Goal: Obtain resource: Download file/media

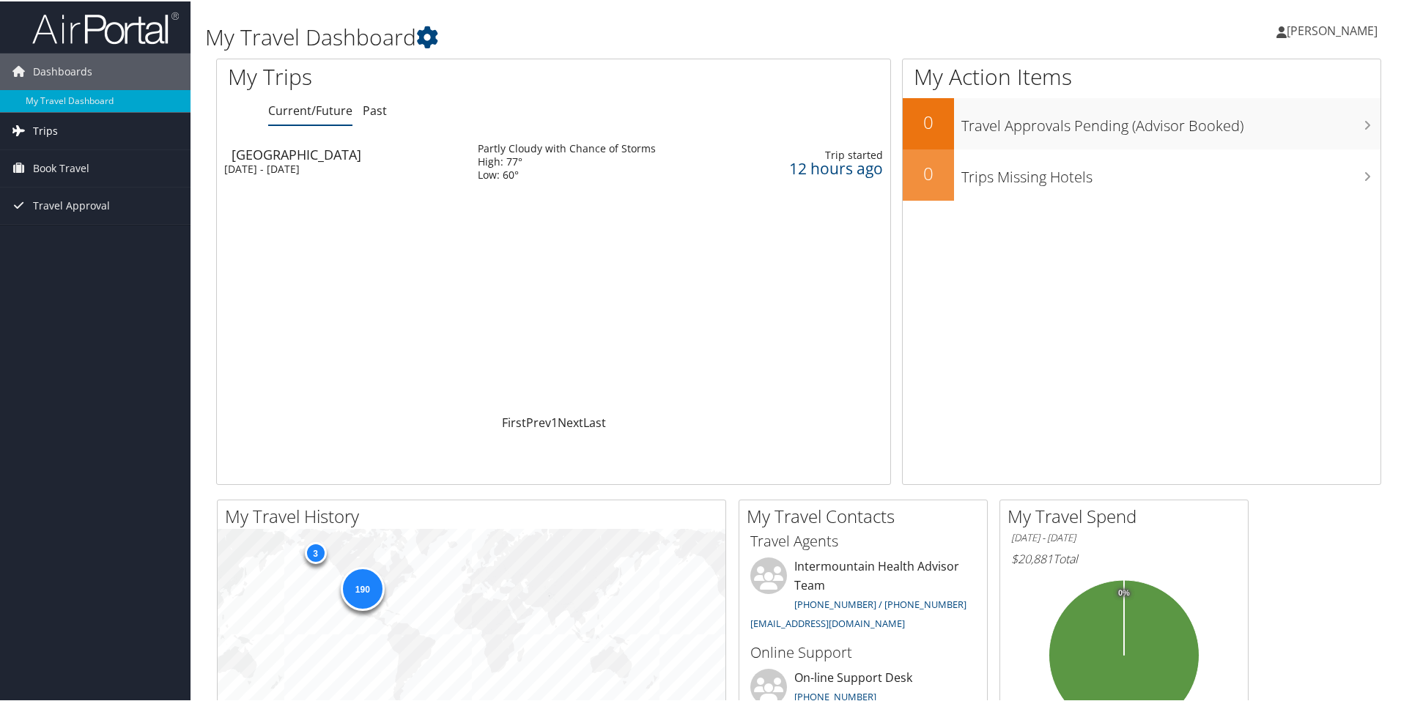
click at [62, 133] on link "Trips" at bounding box center [95, 129] width 191 height 37
click at [44, 180] on link "Past Trips" at bounding box center [95, 181] width 191 height 22
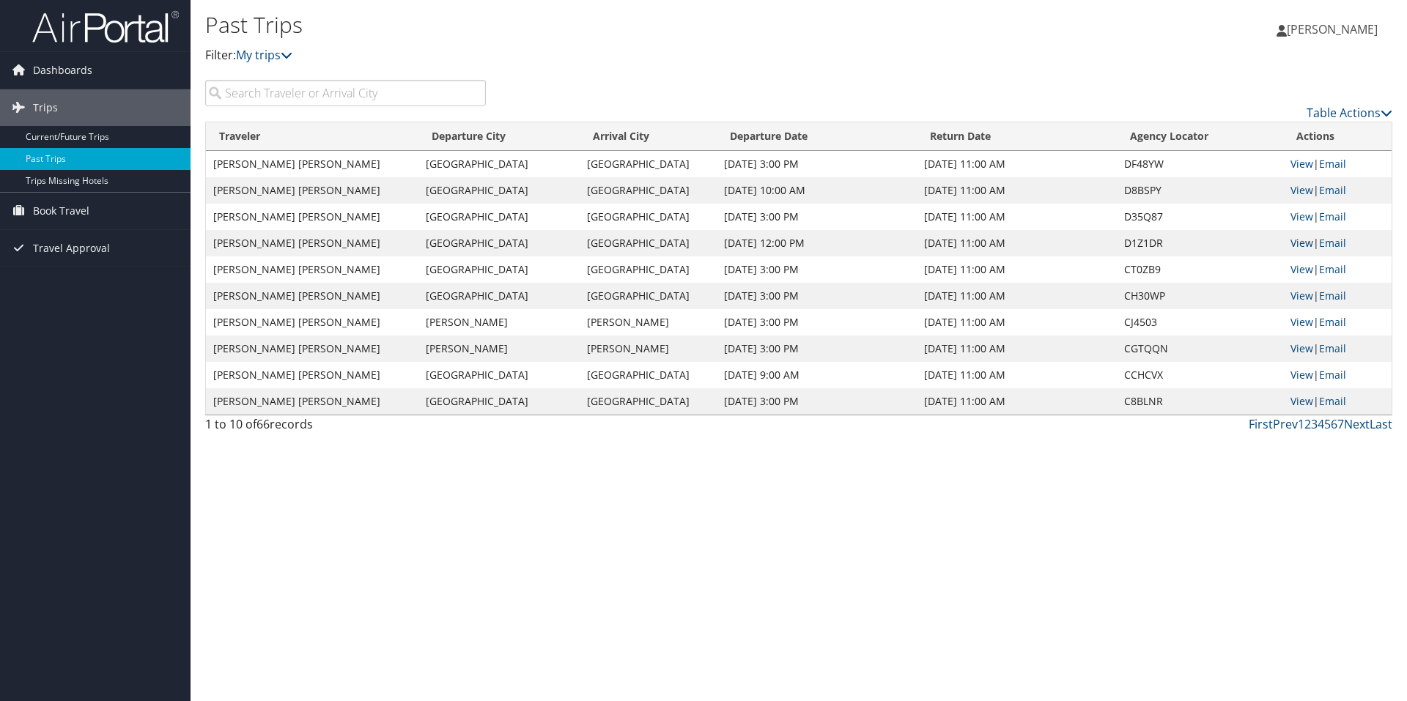
click at [1302, 245] on link "View" at bounding box center [1302, 243] width 23 height 14
click at [1293, 215] on link "View" at bounding box center [1302, 217] width 23 height 14
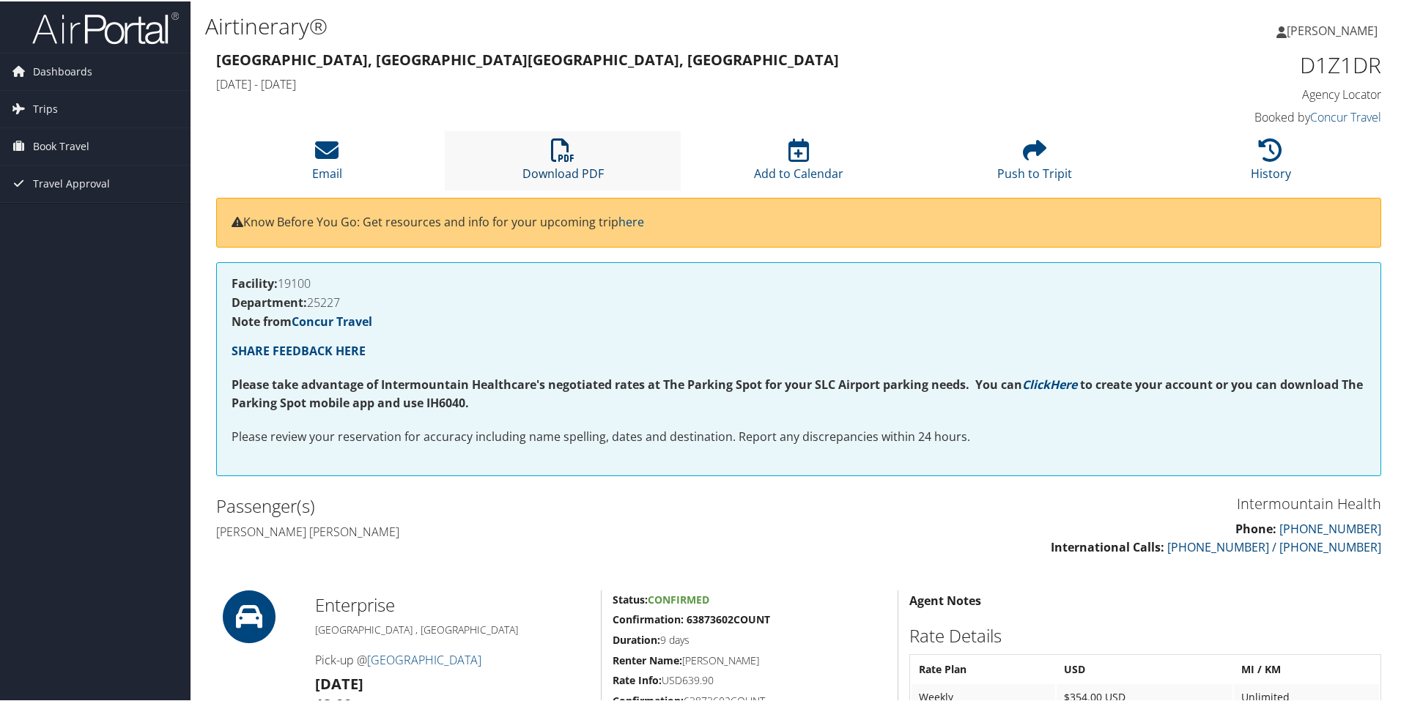
click at [560, 150] on icon at bounding box center [562, 148] width 23 height 23
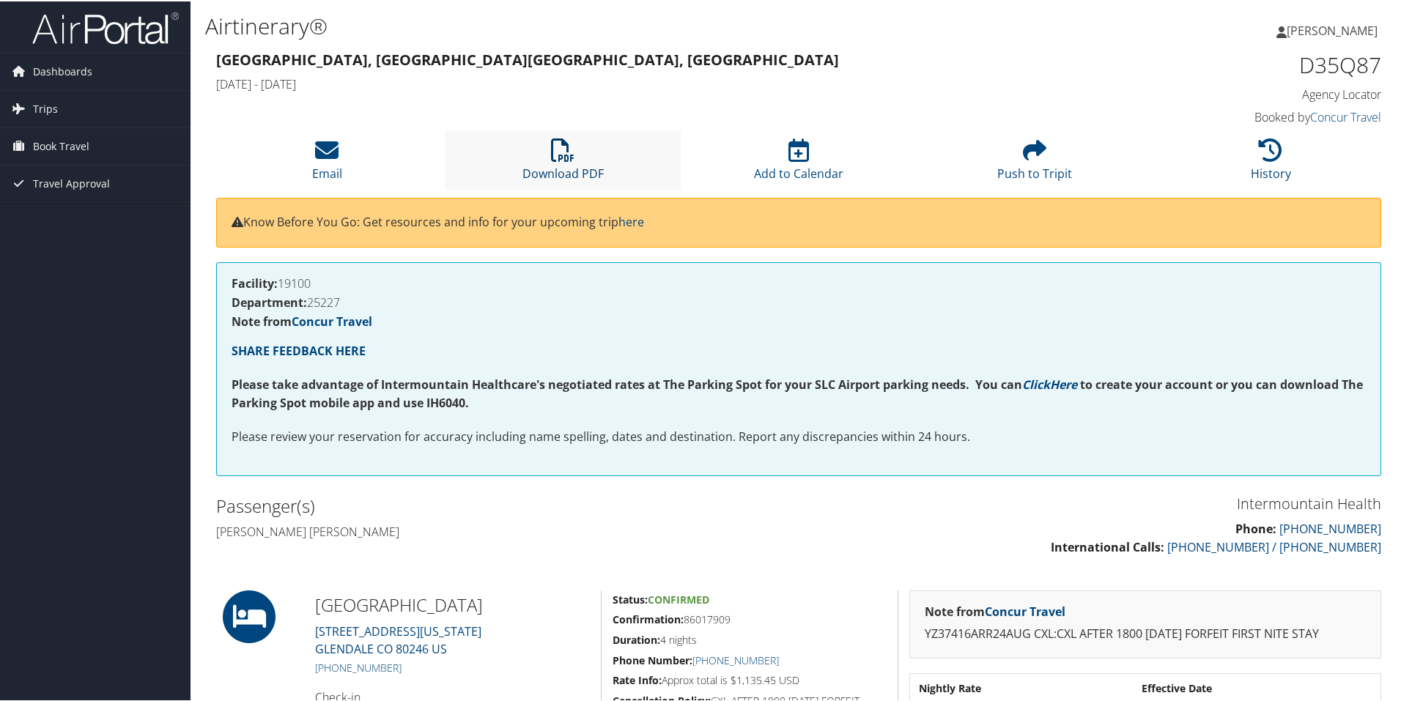
click at [556, 149] on icon at bounding box center [562, 148] width 23 height 23
